Goal: Task Accomplishment & Management: Manage account settings

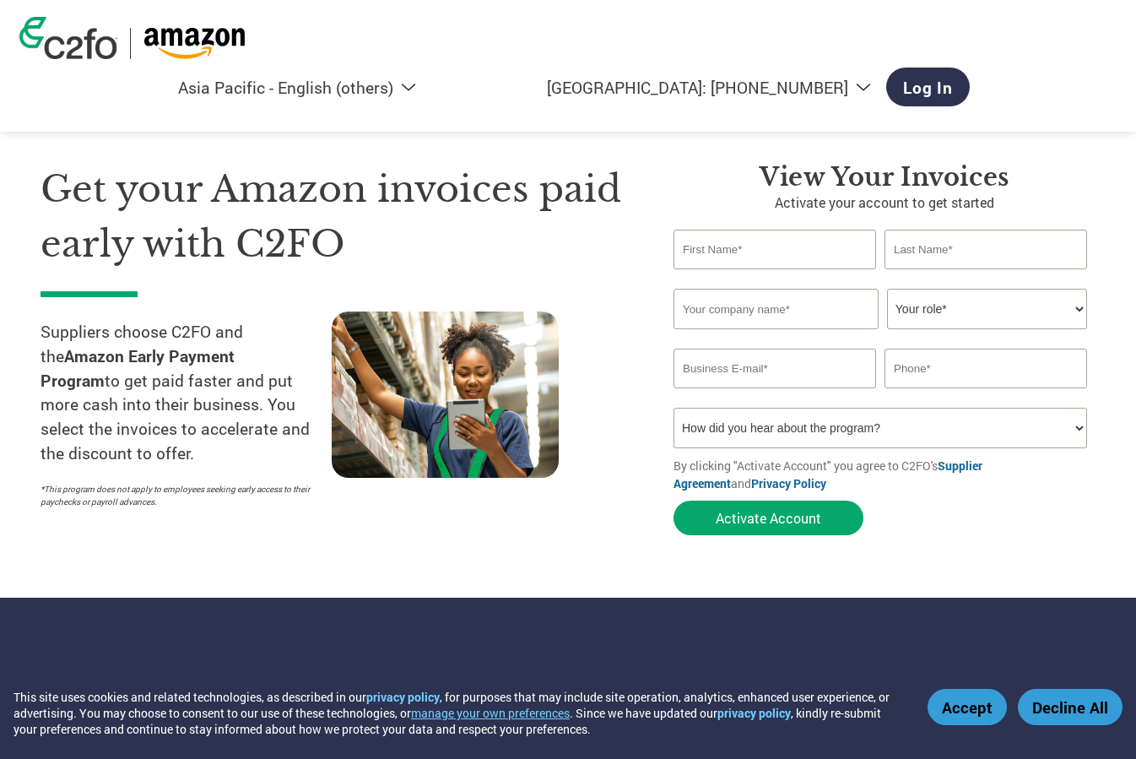
select select "en-AP"
click at [970, 68] on link "Log In" at bounding box center [928, 87] width 84 height 39
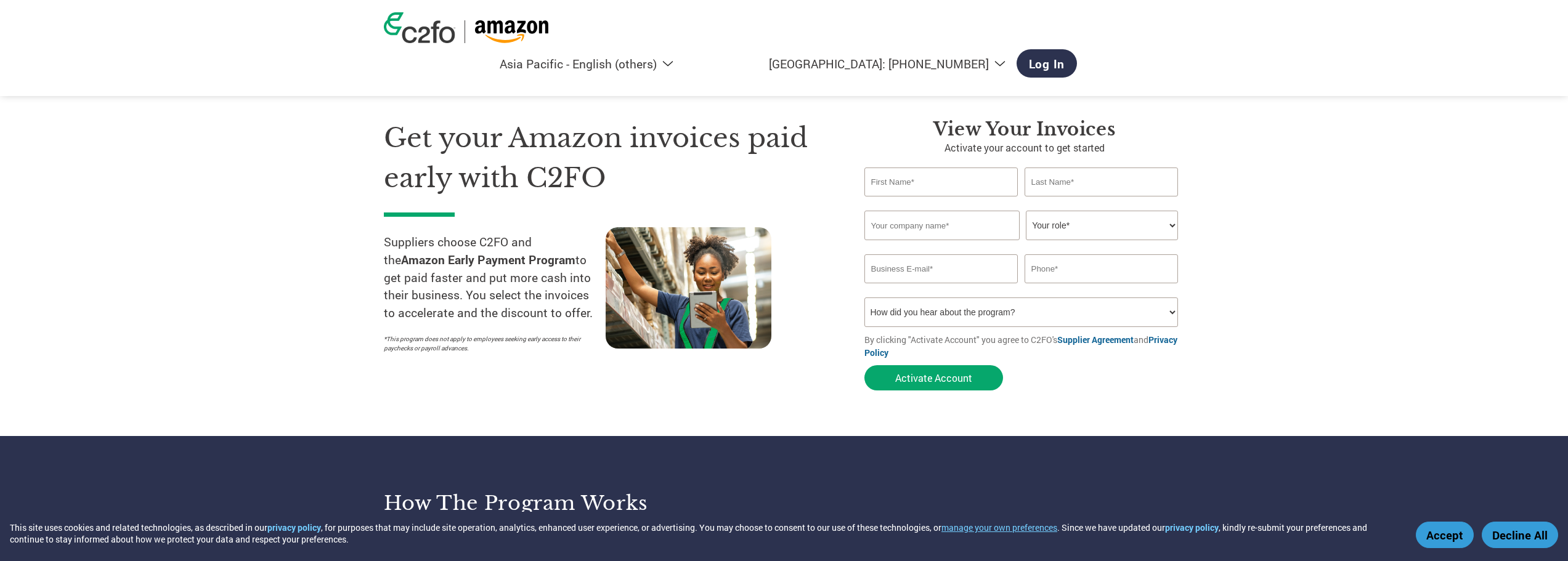
select select "en-AP"
click at [1077, 50] on link "Log In" at bounding box center [1047, 63] width 61 height 28
select select "en-AP"
